Goal: Transaction & Acquisition: Purchase product/service

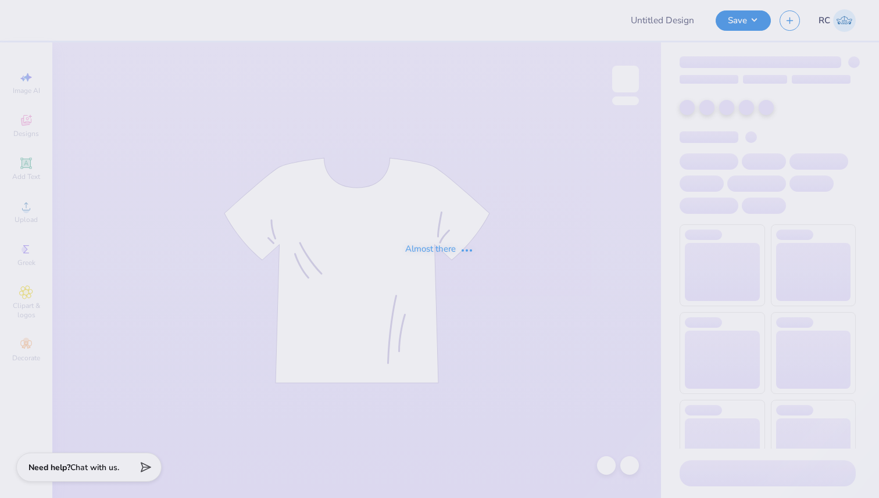
type input "Alpha Delta Pi Sweat Set"
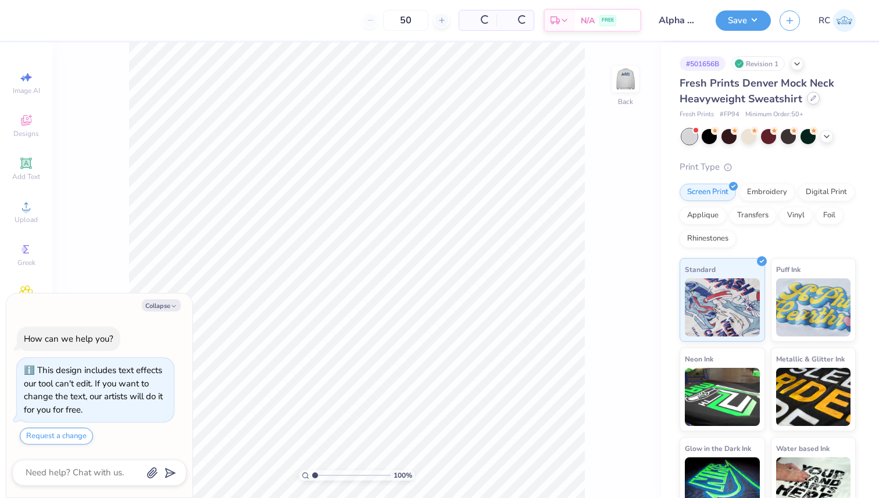
scroll to position [46, 0]
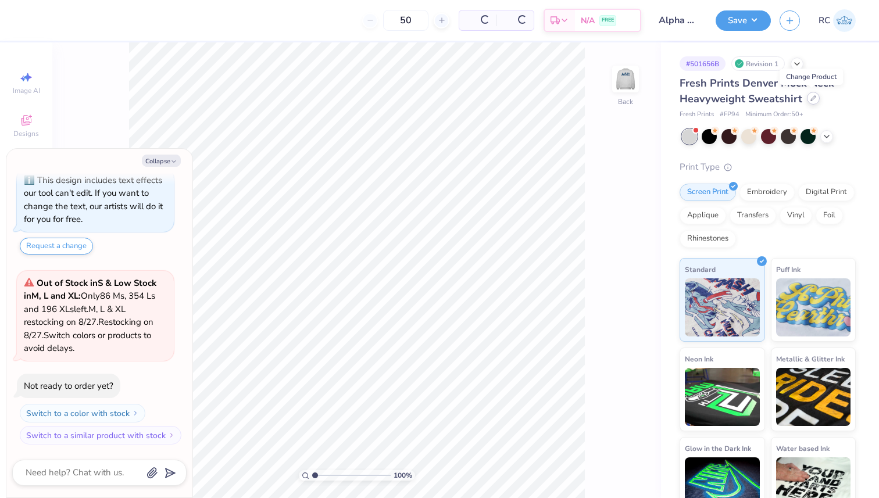
click at [807, 101] on div at bounding box center [813, 98] width 13 height 13
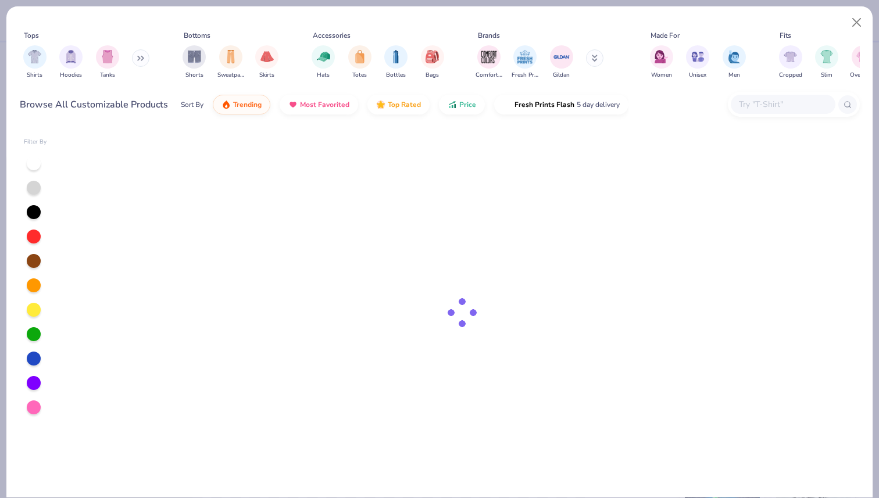
type textarea "x"
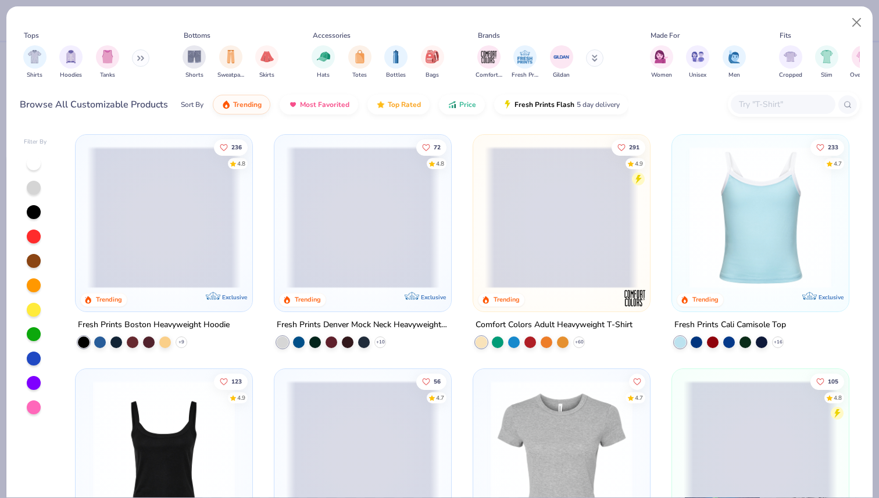
click at [781, 109] on input "text" at bounding box center [781, 104] width 89 height 13
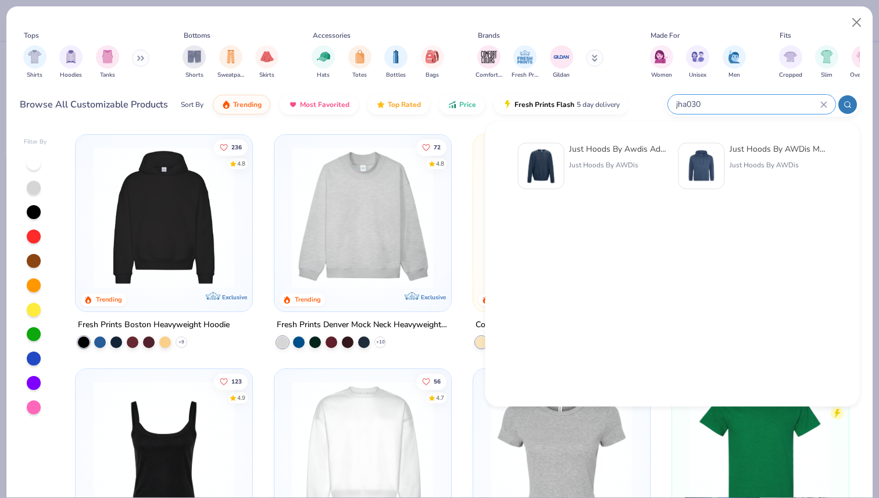
type input "jha030"
click at [586, 150] on div "Just Hoods By Awdis Adult 80/20 Midweight College Crewneck Sweatshirt" at bounding box center [618, 149] width 98 height 12
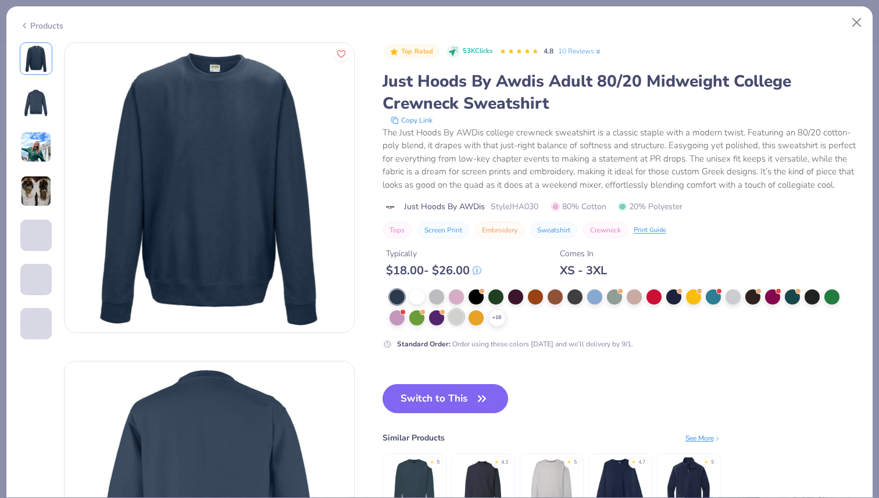
click at [454, 324] on div at bounding box center [456, 316] width 15 height 15
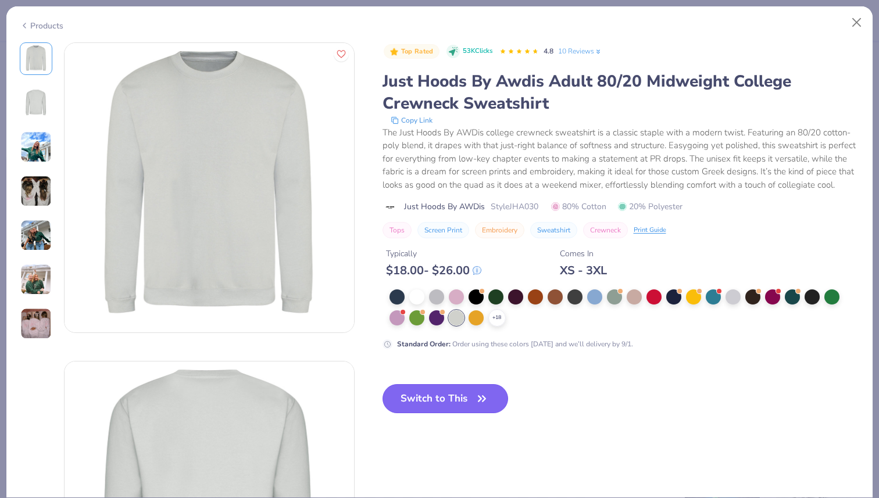
click at [453, 413] on button "Switch to This" at bounding box center [445, 398] width 126 height 29
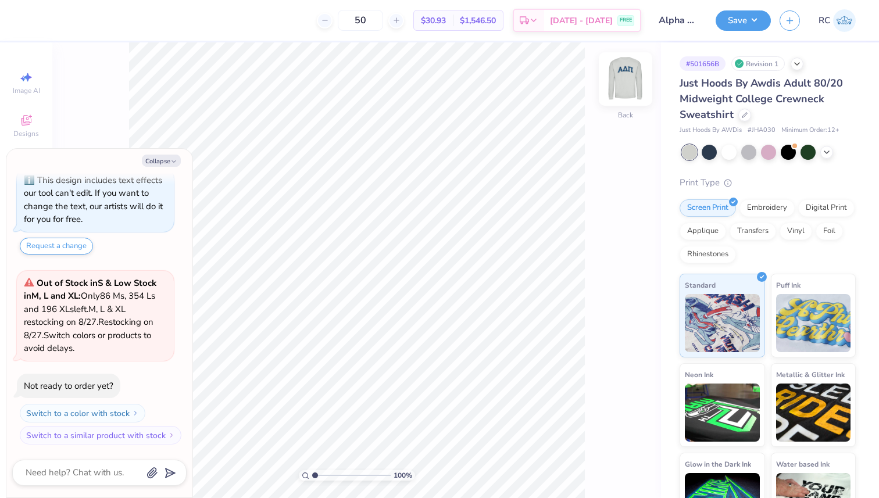
click at [625, 86] on img at bounding box center [625, 79] width 46 height 46
type textarea "x"
click at [362, 20] on input "50" at bounding box center [360, 20] width 45 height 21
type input "220"
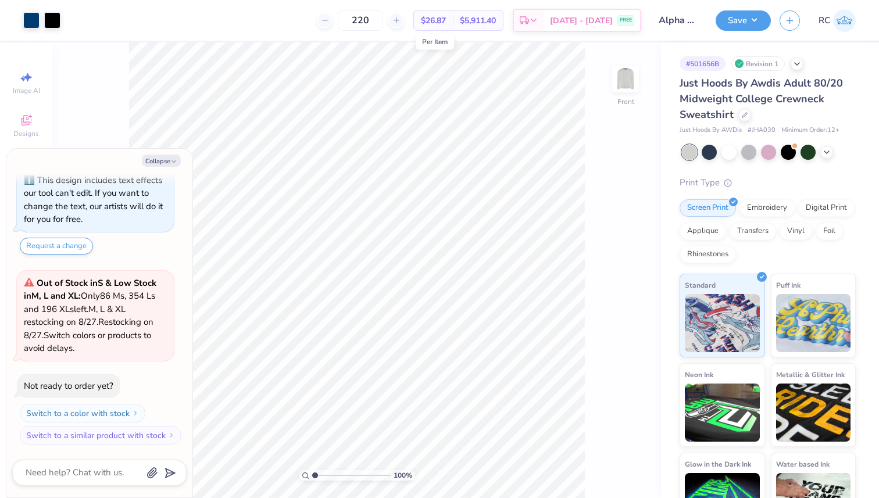
click at [441, 17] on span "$26.87" at bounding box center [433, 21] width 25 height 12
type textarea "x"
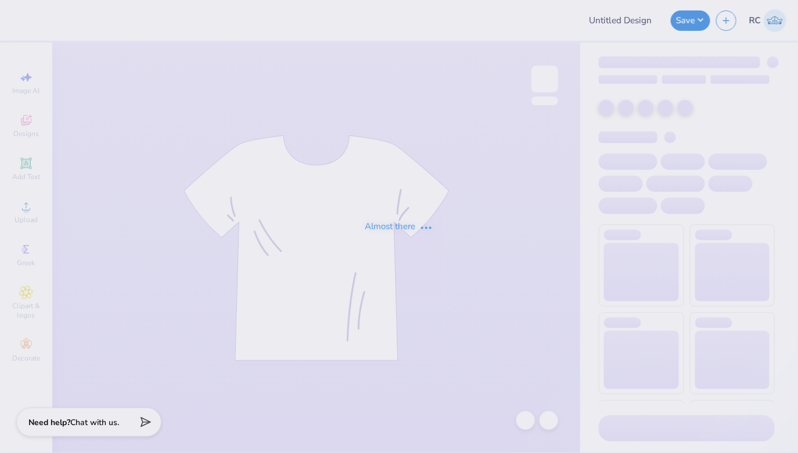
type input "Alpha Delta Pi Sweat Set"
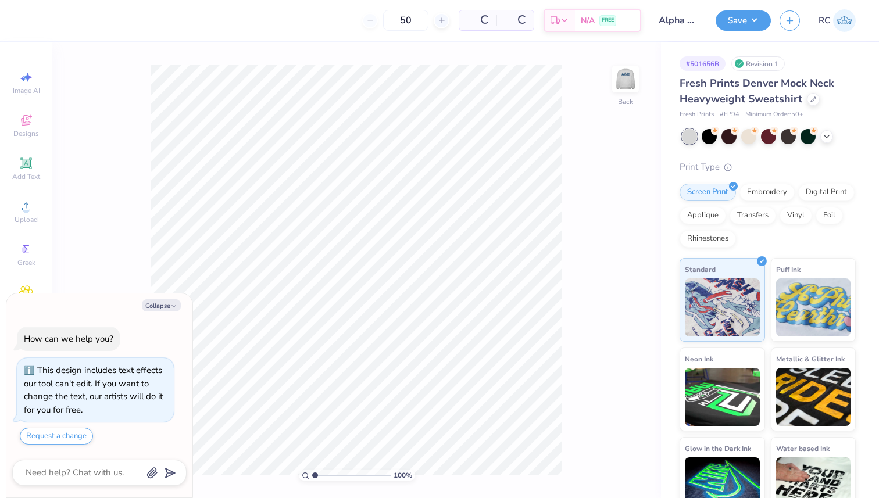
scroll to position [46, 0]
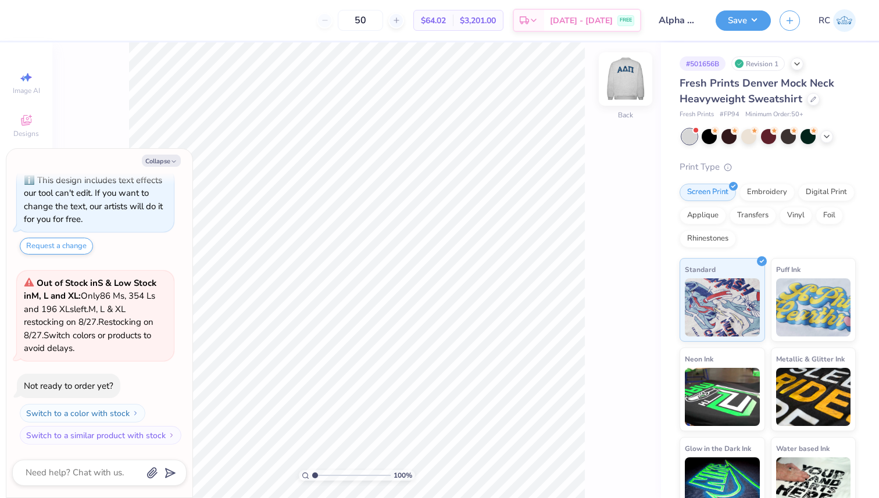
click at [621, 87] on img at bounding box center [625, 79] width 46 height 46
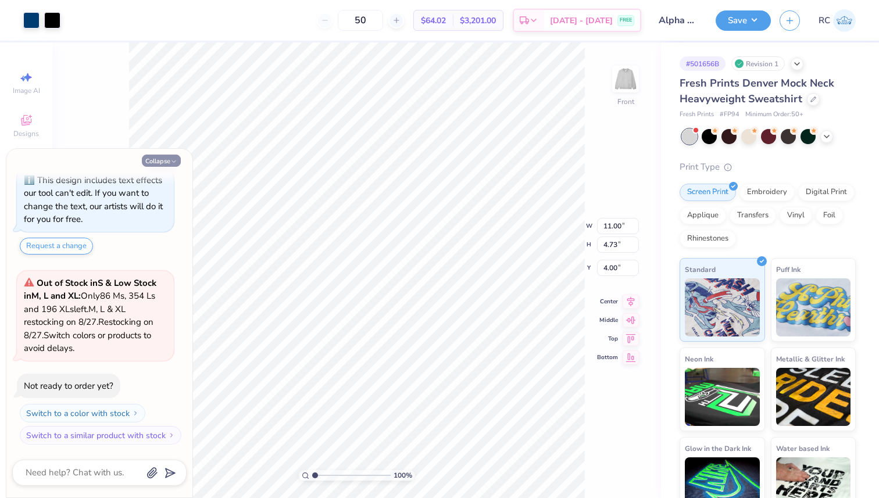
click at [161, 159] on button "Collapse" at bounding box center [161, 161] width 39 height 12
type textarea "x"
